Goal: Communication & Community: Answer question/provide support

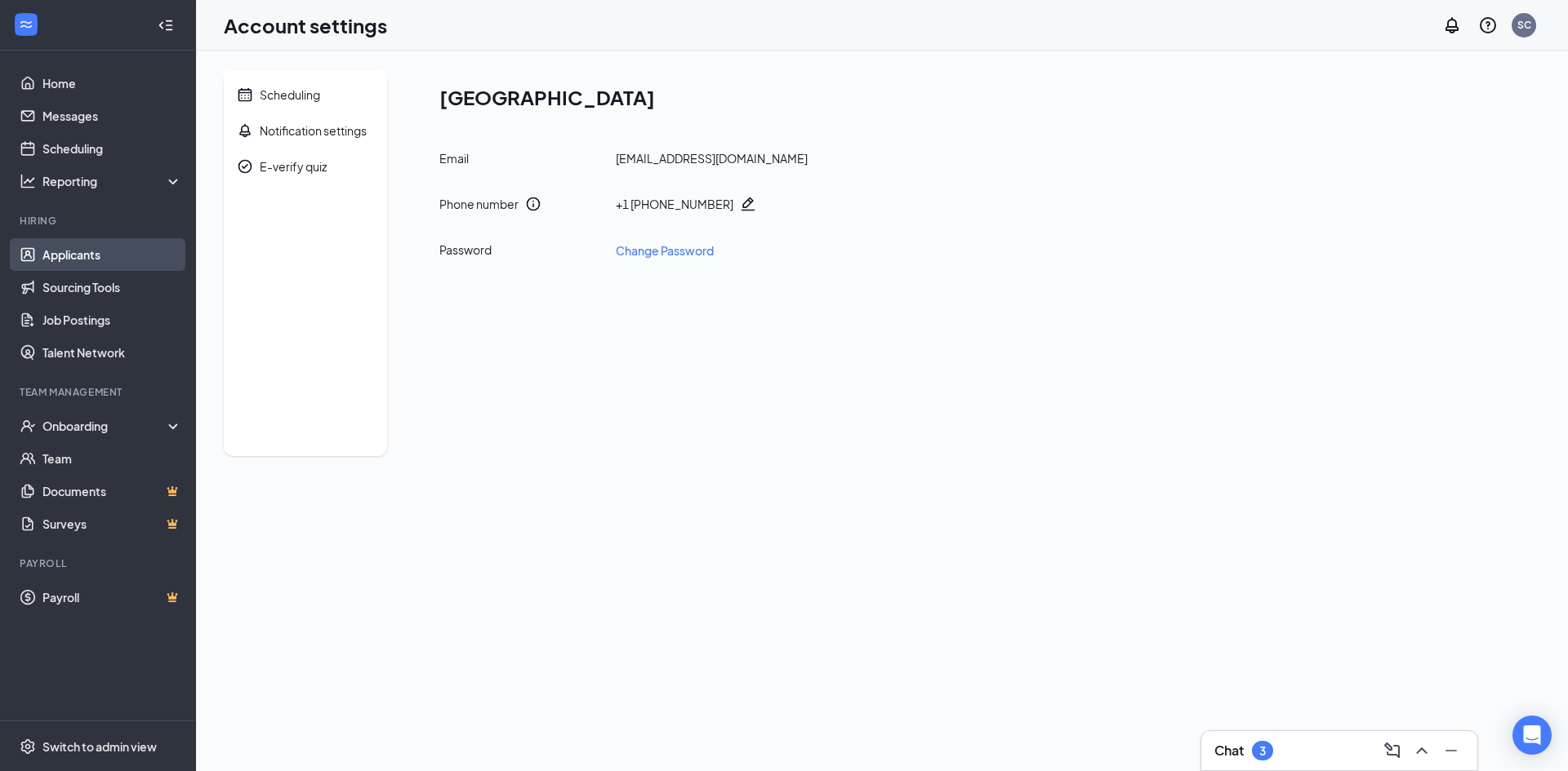
click at [85, 251] on link "Applicants" at bounding box center [113, 254] width 140 height 32
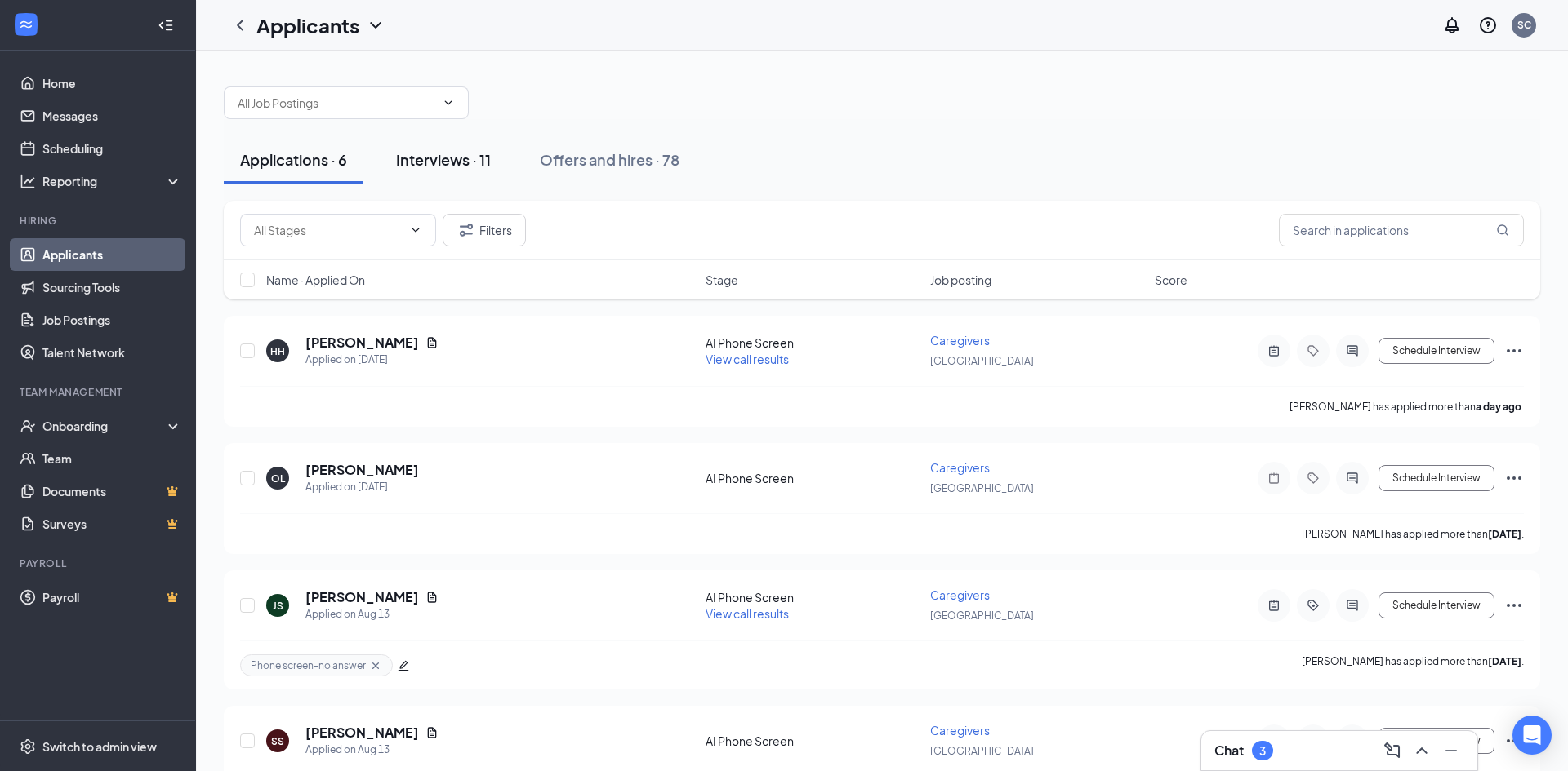
click at [443, 161] on div "Interviews · 11" at bounding box center [443, 159] width 95 height 20
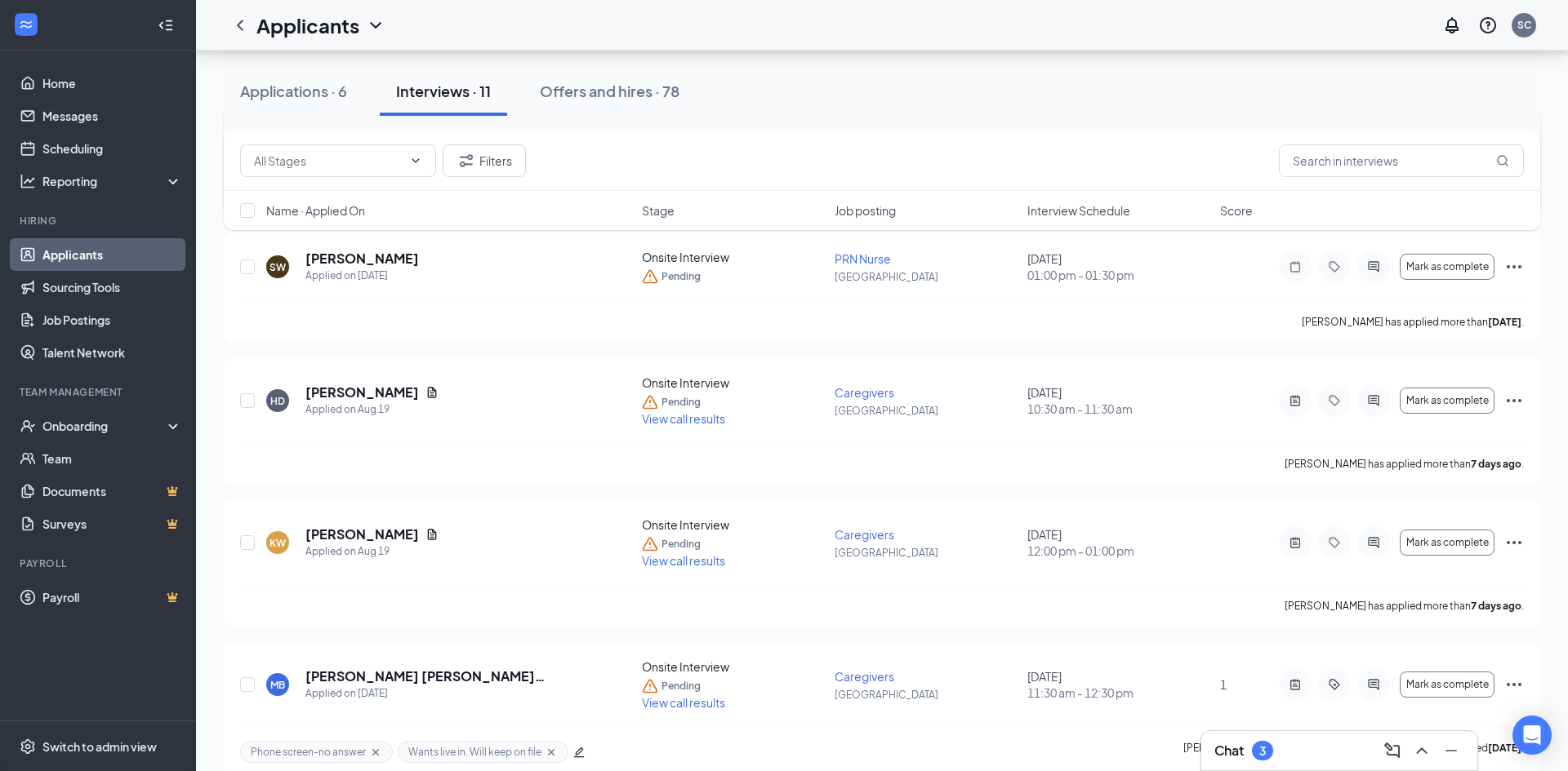
scroll to position [477, 0]
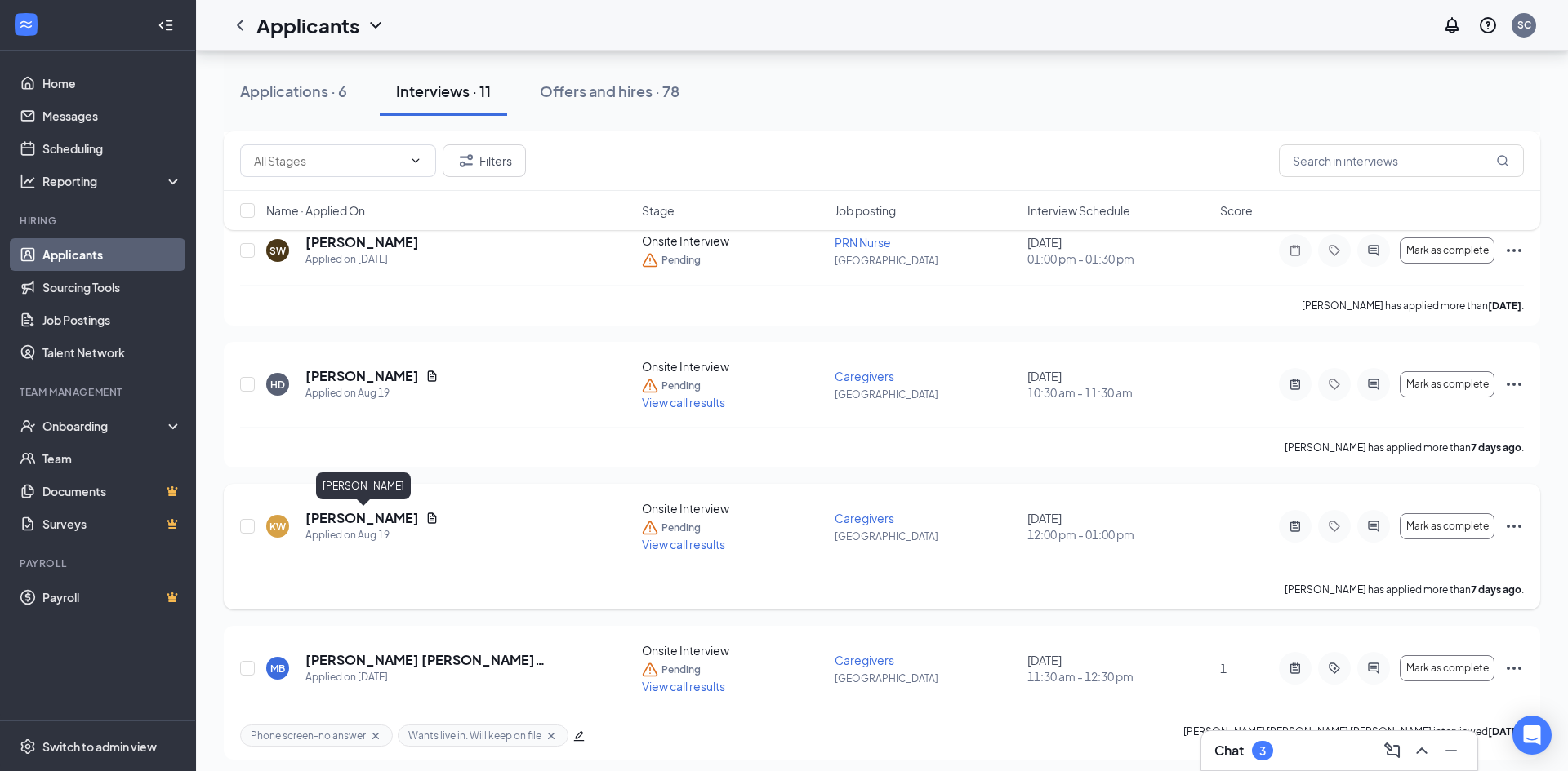
click at [337, 517] on h5 "[PERSON_NAME]" at bounding box center [362, 518] width 113 height 18
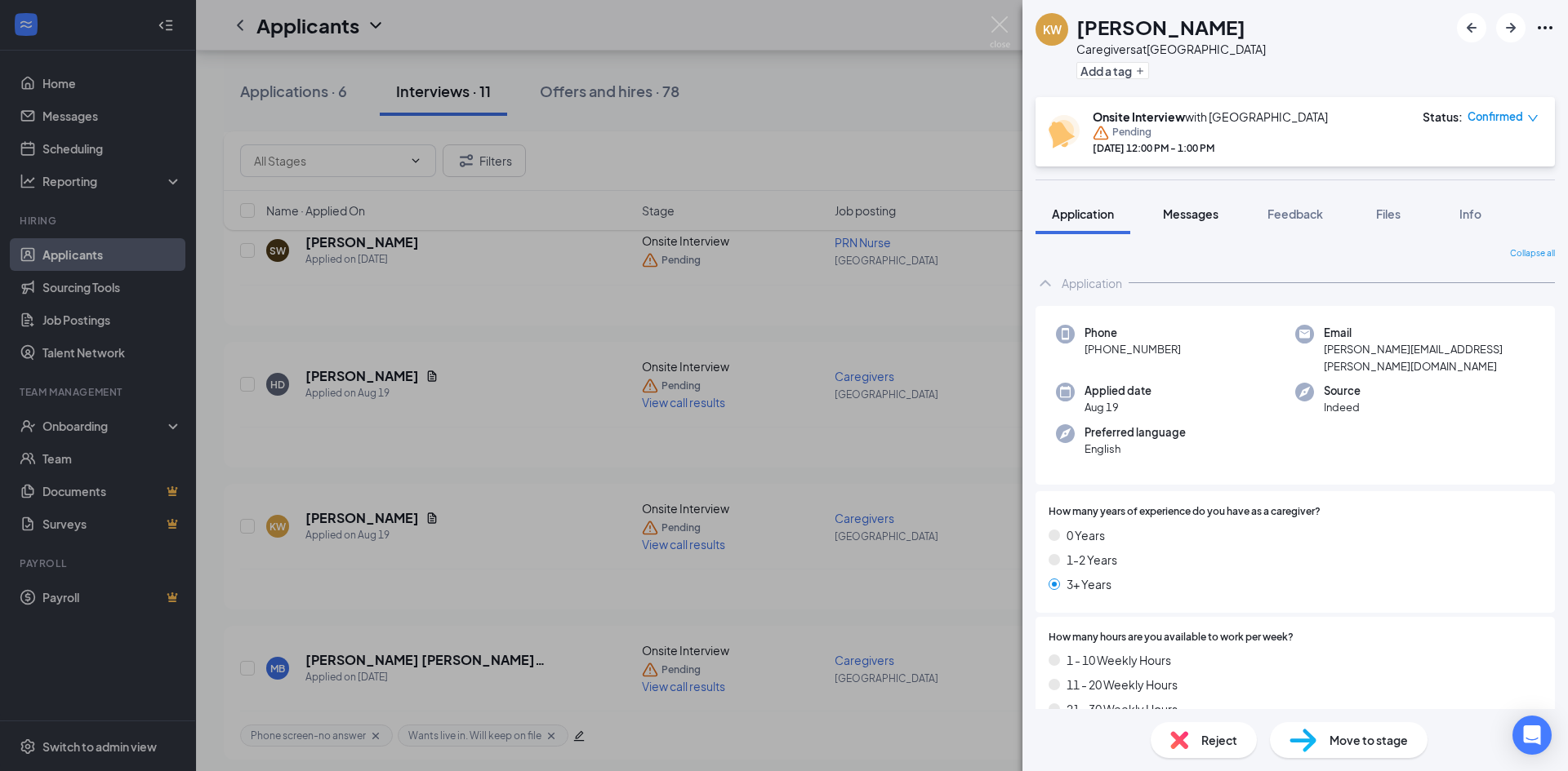
drag, startPoint x: 1199, startPoint y: 210, endPoint x: 1202, endPoint y: 225, distance: 15.3
click at [1198, 210] on span "Messages" at bounding box center [1191, 214] width 56 height 15
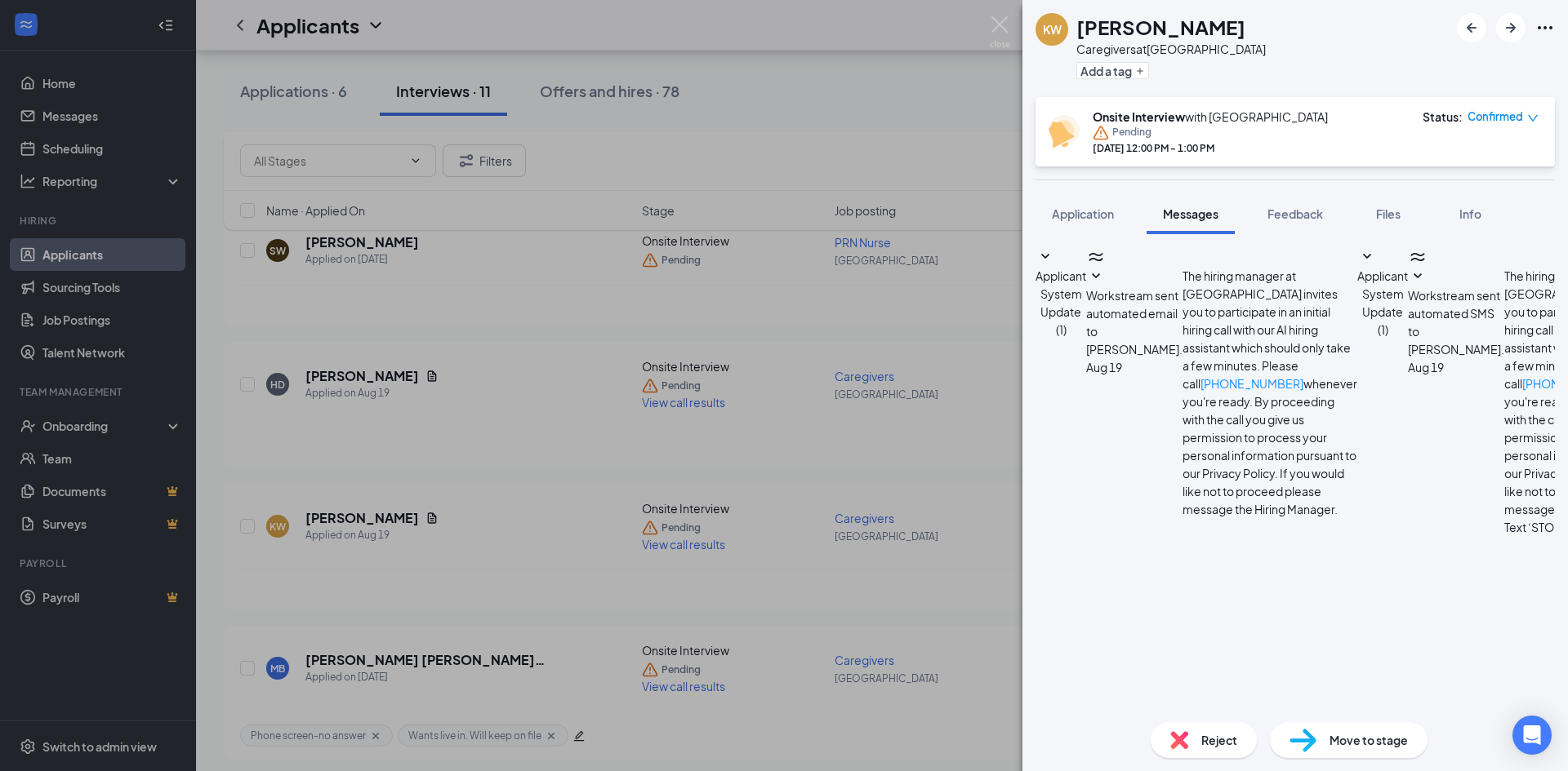
scroll to position [154, 0]
type textarea "[PERSON_NAME] we had an interview scheduled [DATE] at 12pm. If you are no longe…"
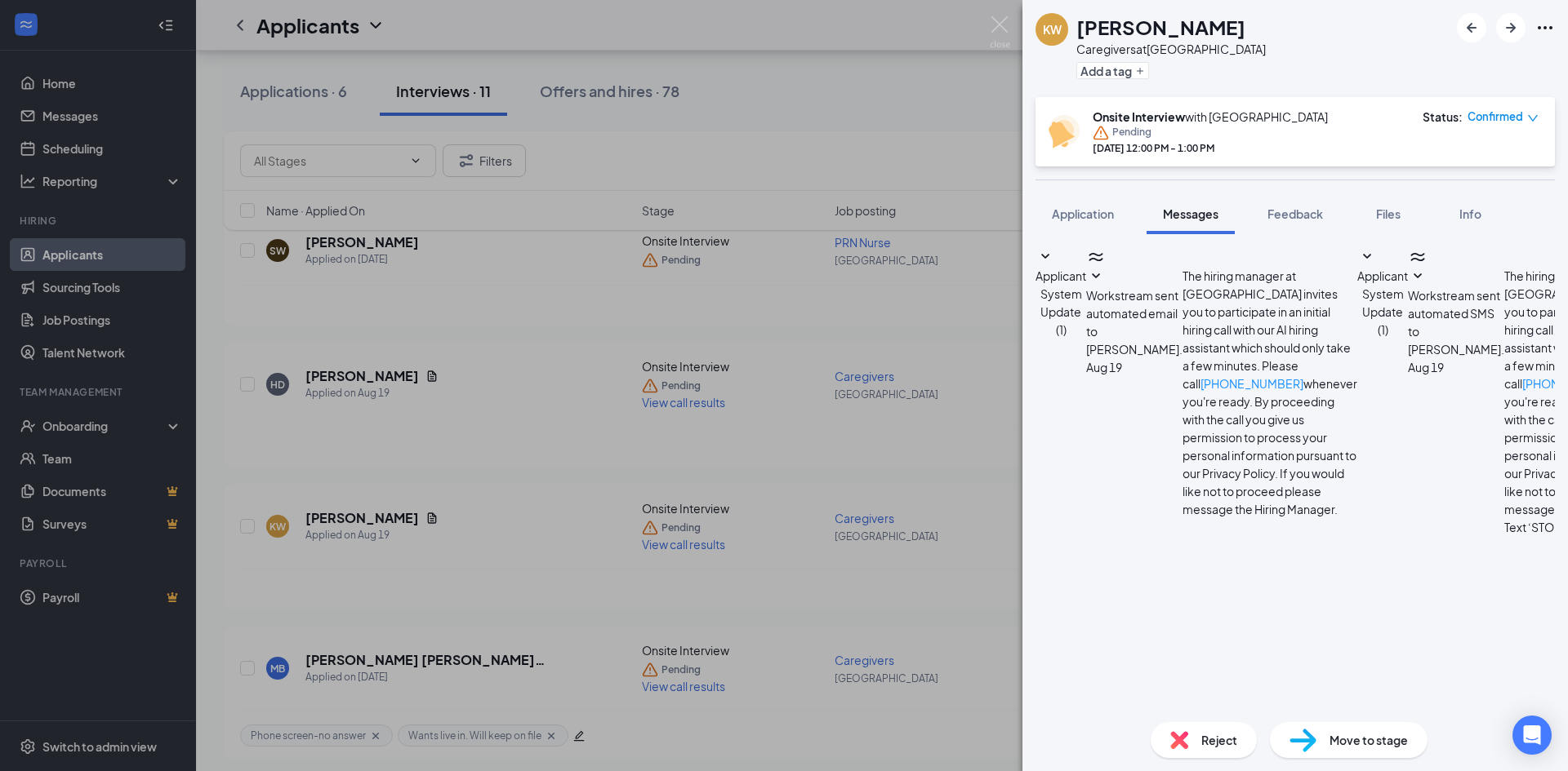
click at [997, 24] on img at bounding box center [999, 32] width 20 height 31
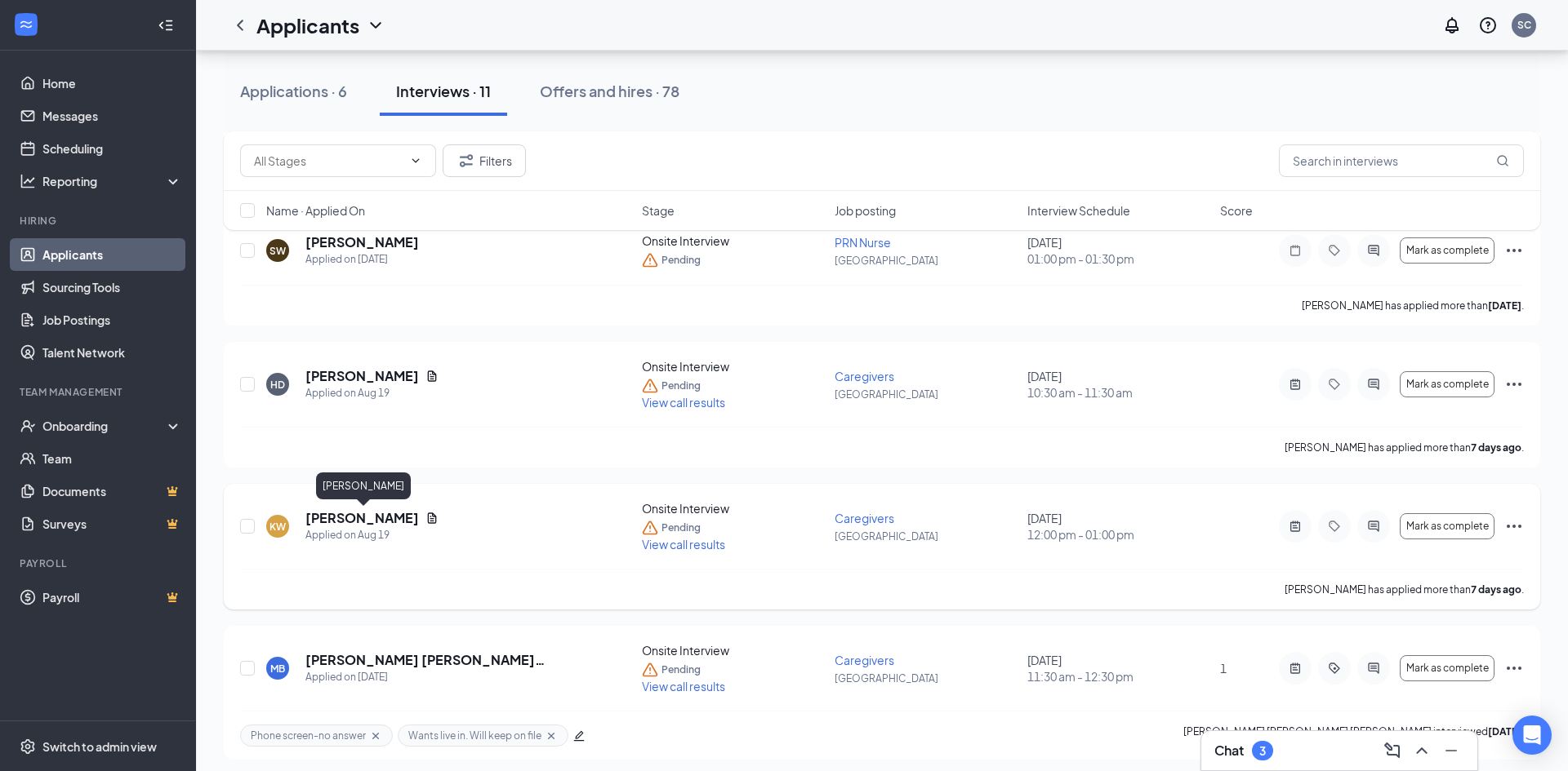
click at [339, 520] on h5 "[PERSON_NAME]" at bounding box center [362, 518] width 113 height 18
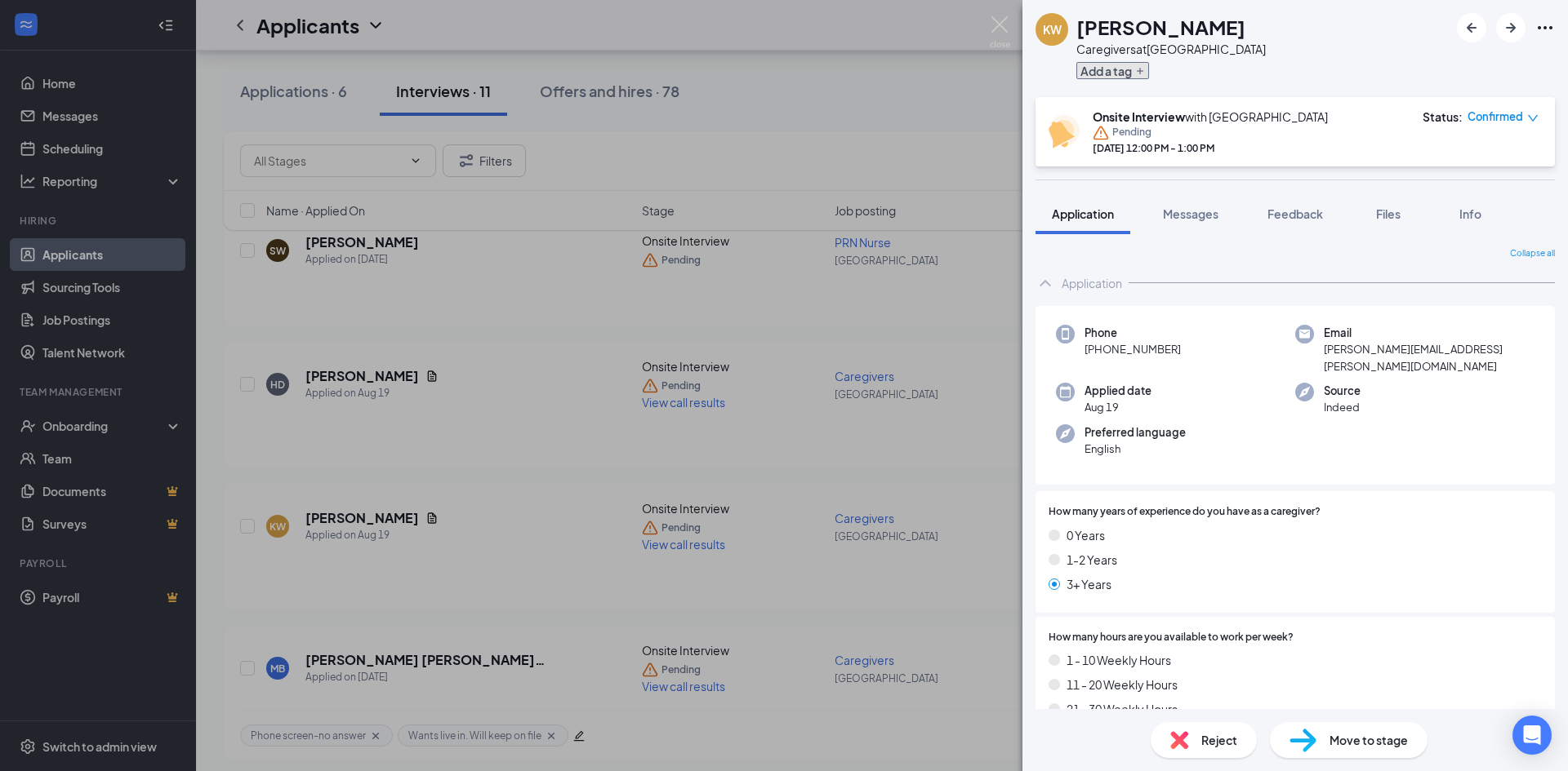
click at [1111, 72] on button "Add a tag" at bounding box center [1112, 71] width 72 height 17
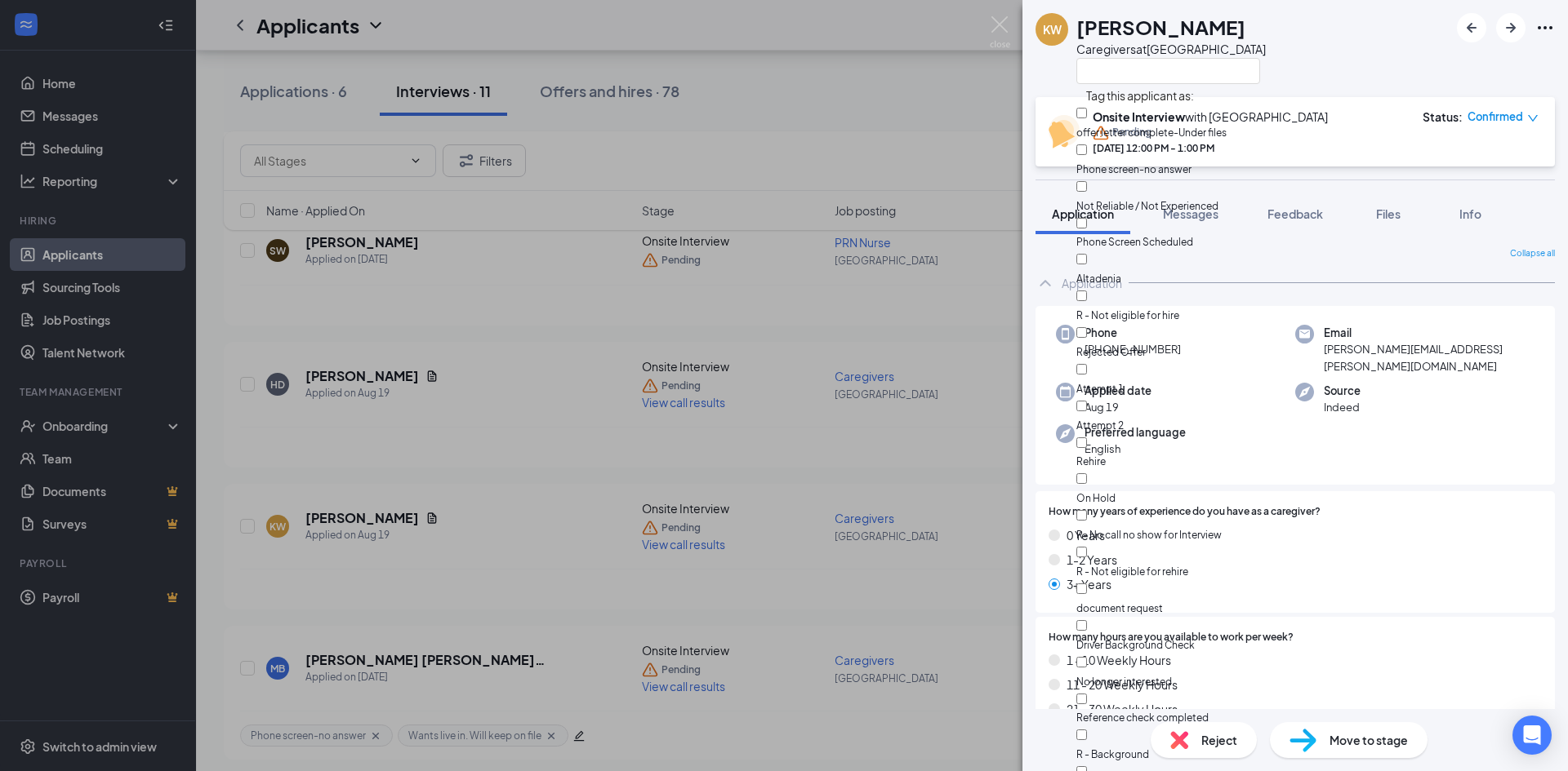
scroll to position [190, 0]
click at [1087, 510] on input "R- No call no show for Interview" at bounding box center [1081, 515] width 10 height 10
checkbox input "true"
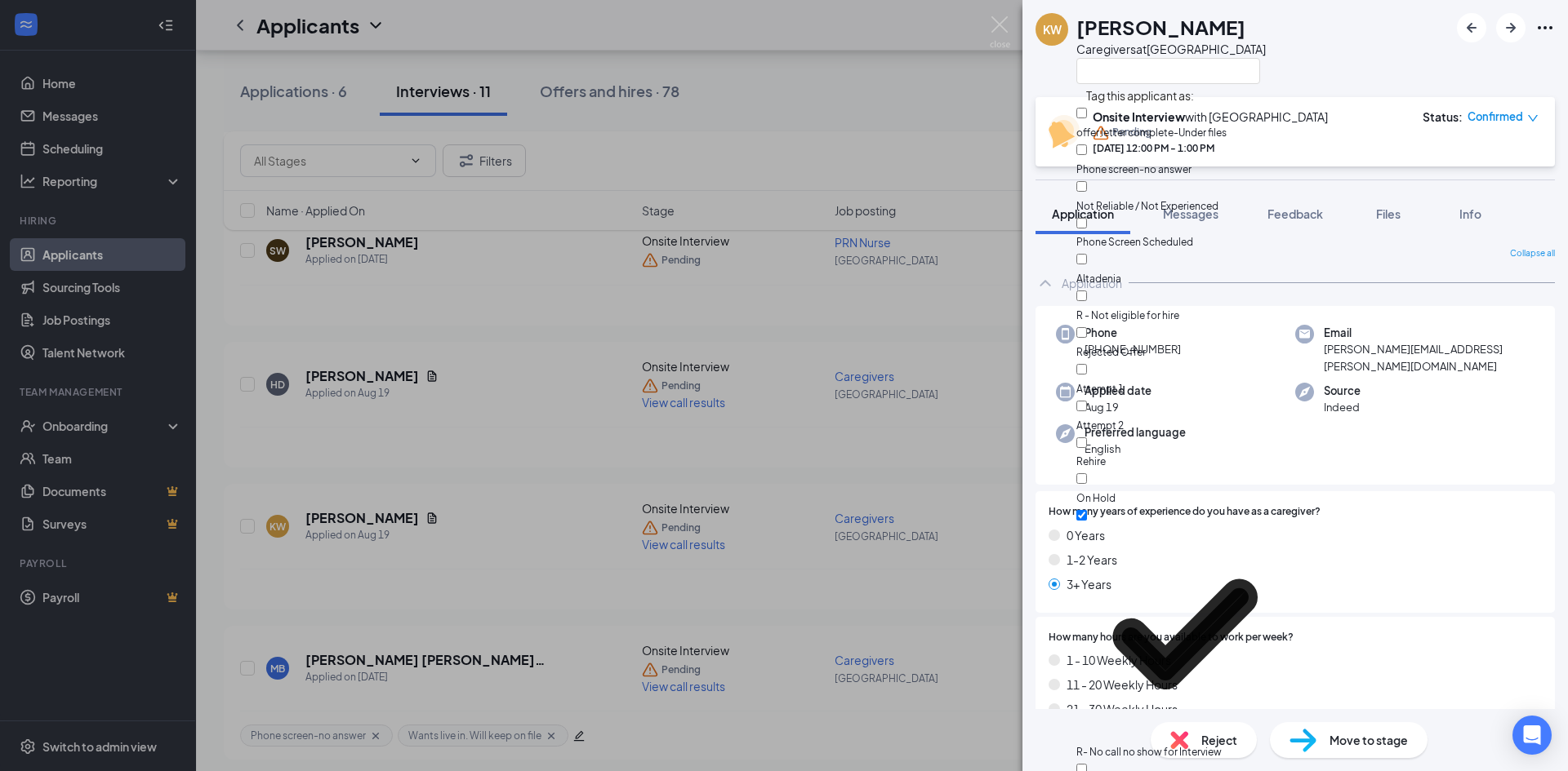
click at [1373, 55] on div "KW [PERSON_NAME] Caregivers at [GEOGRAPHIC_DATA]" at bounding box center [1295, 48] width 545 height 97
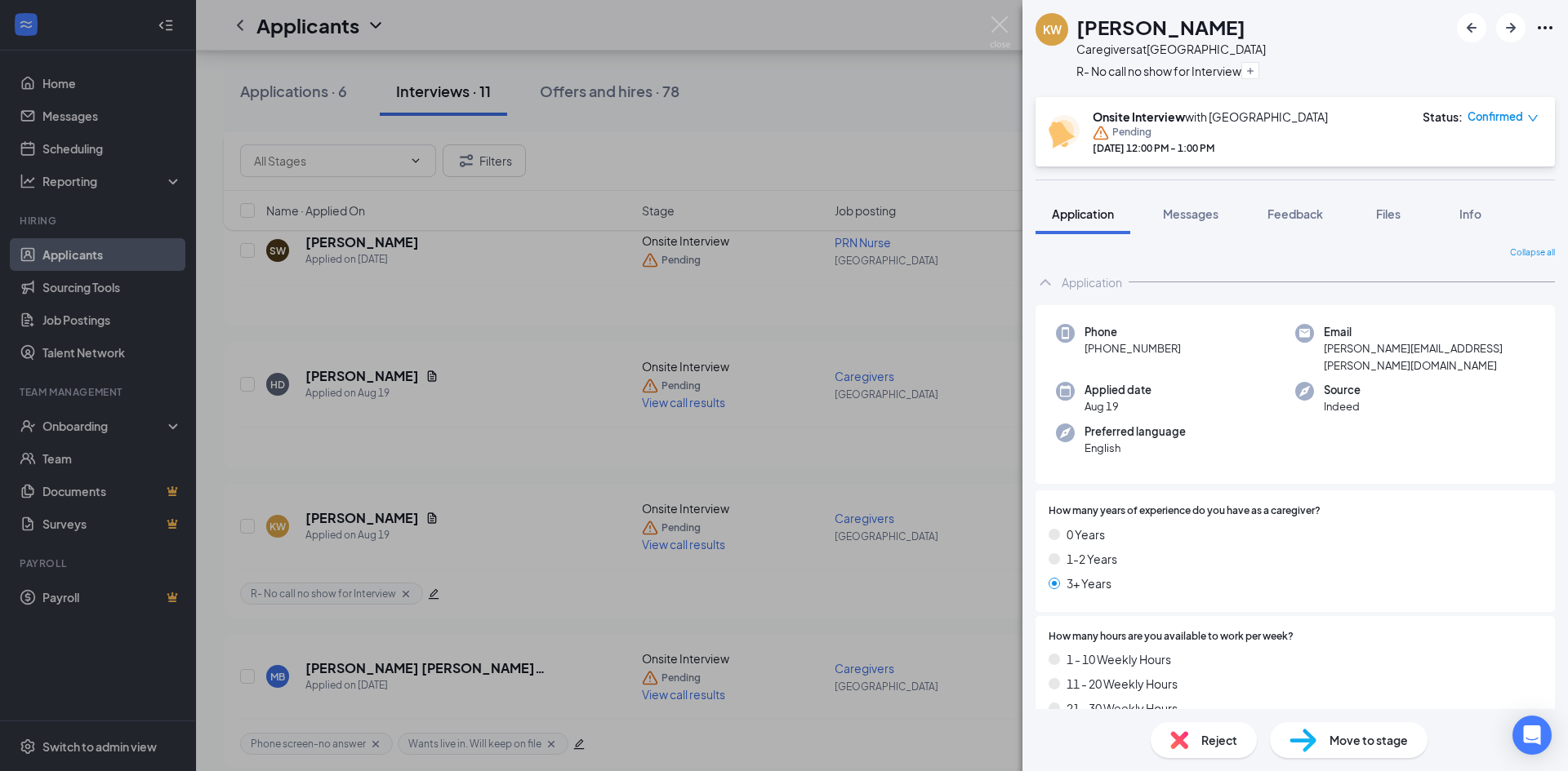
scroll to position [0, 0]
click at [999, 23] on img at bounding box center [999, 32] width 20 height 31
